Goal: Task Accomplishment & Management: Complete application form

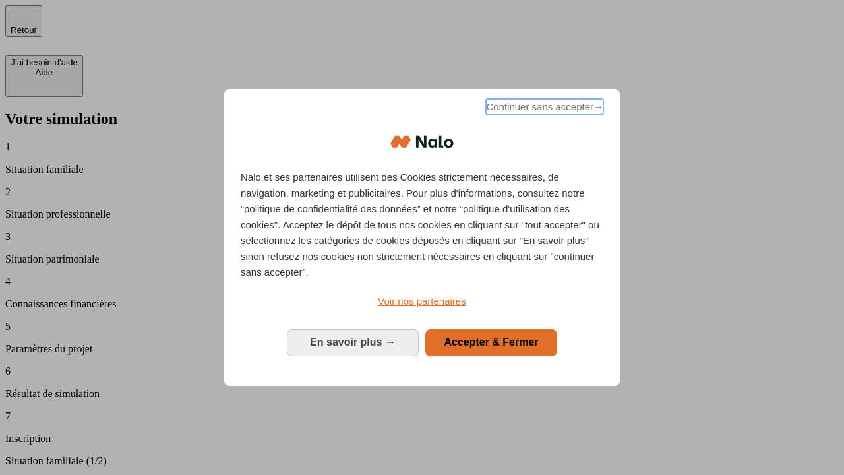
click at [543, 109] on span "Continuer sans accepter →" at bounding box center [544, 107] width 117 height 16
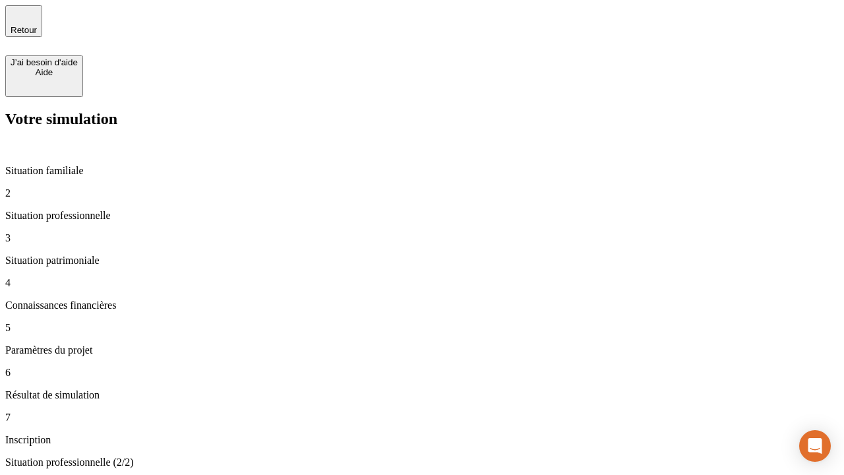
type input "30 000"
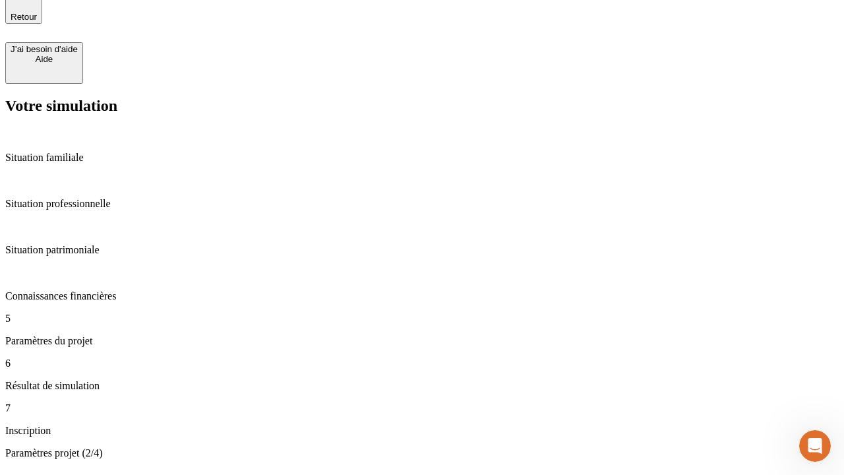
type input "25"
type input "1 000"
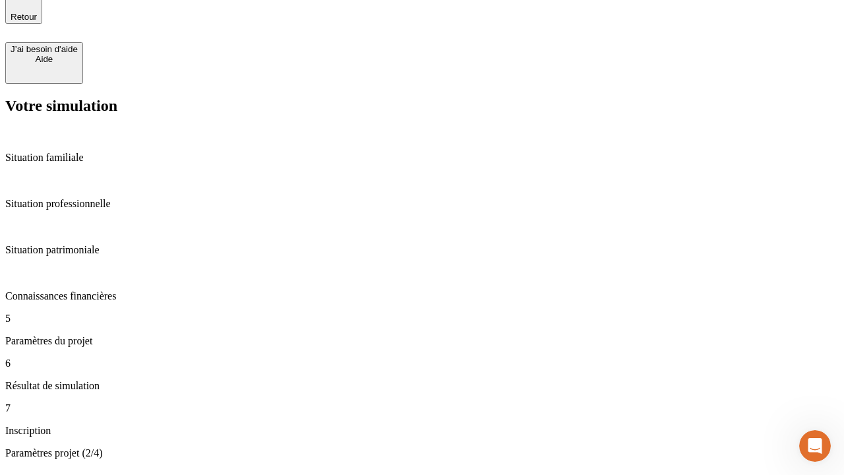
type input "640"
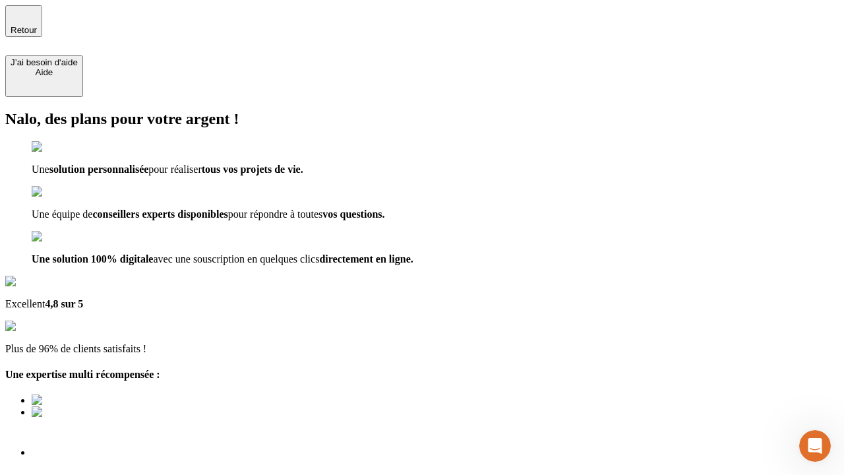
type input "[EMAIL_ADDRESS][PERSON_NAME][DOMAIN_NAME]"
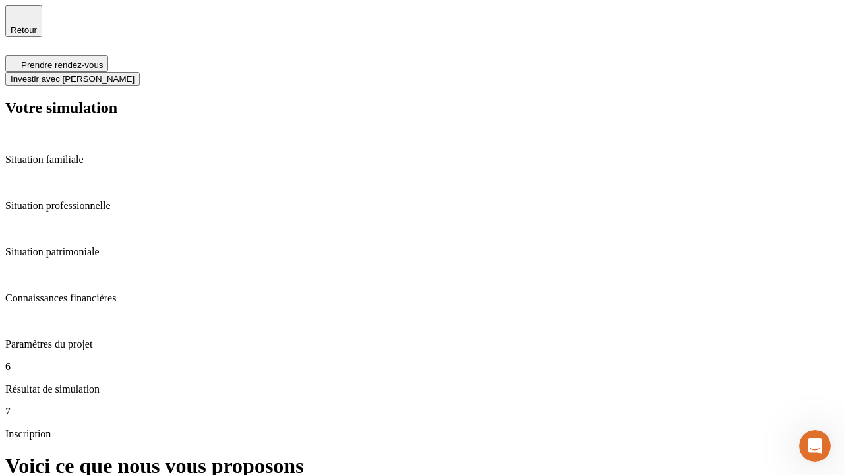
click at [134, 74] on span "Investir avec [PERSON_NAME]" at bounding box center [73, 79] width 124 height 10
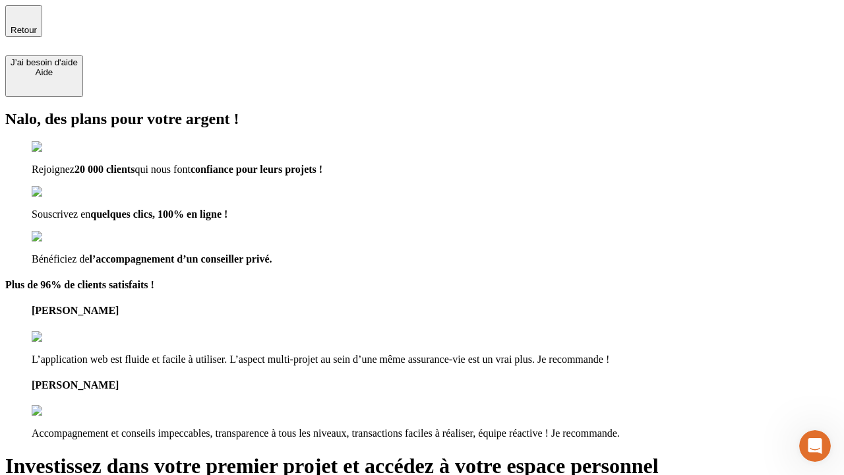
type input "[EMAIL_ADDRESS][PERSON_NAME][DOMAIN_NAME]"
